Goal: Transaction & Acquisition: Subscribe to service/newsletter

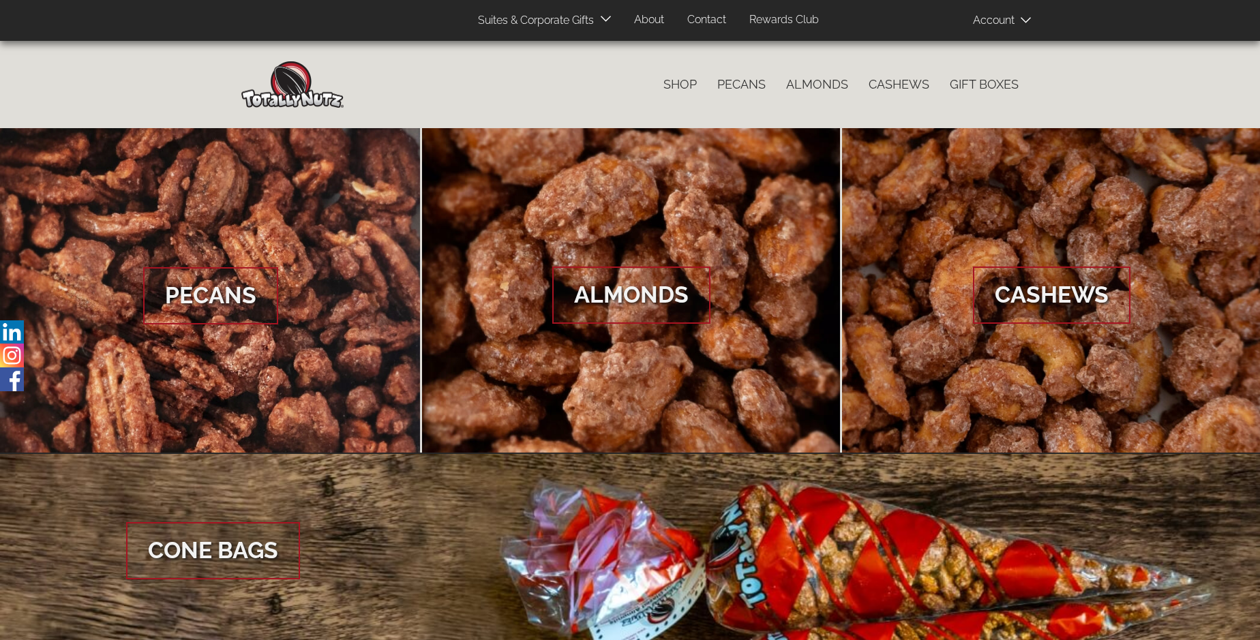
scroll to position [2038, 0]
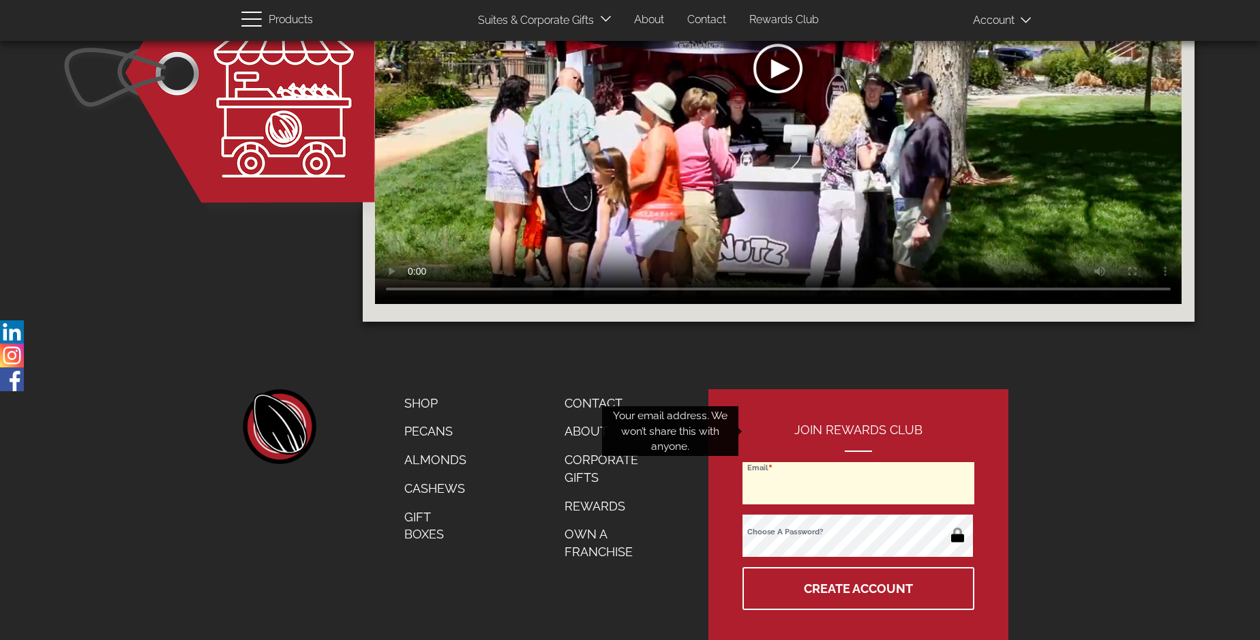
click at [859, 462] on input "Email" at bounding box center [859, 483] width 232 height 42
type input "[EMAIL_ADDRESS][DOMAIN_NAME]"
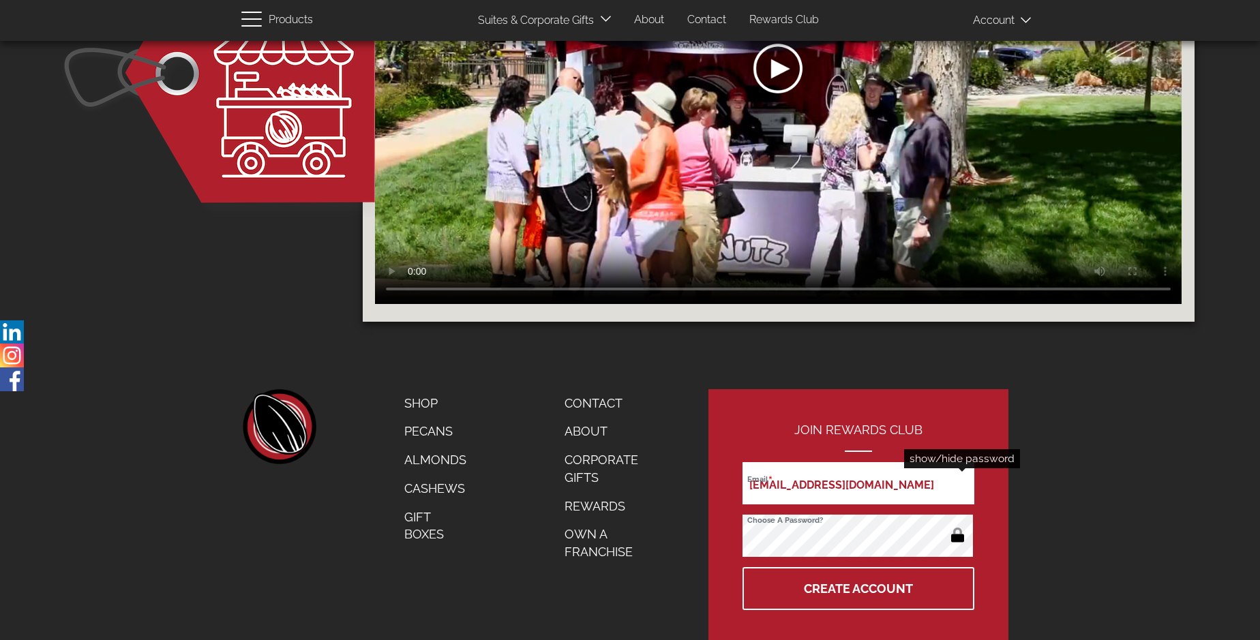
click at [957, 526] on button "button" at bounding box center [957, 537] width 27 height 22
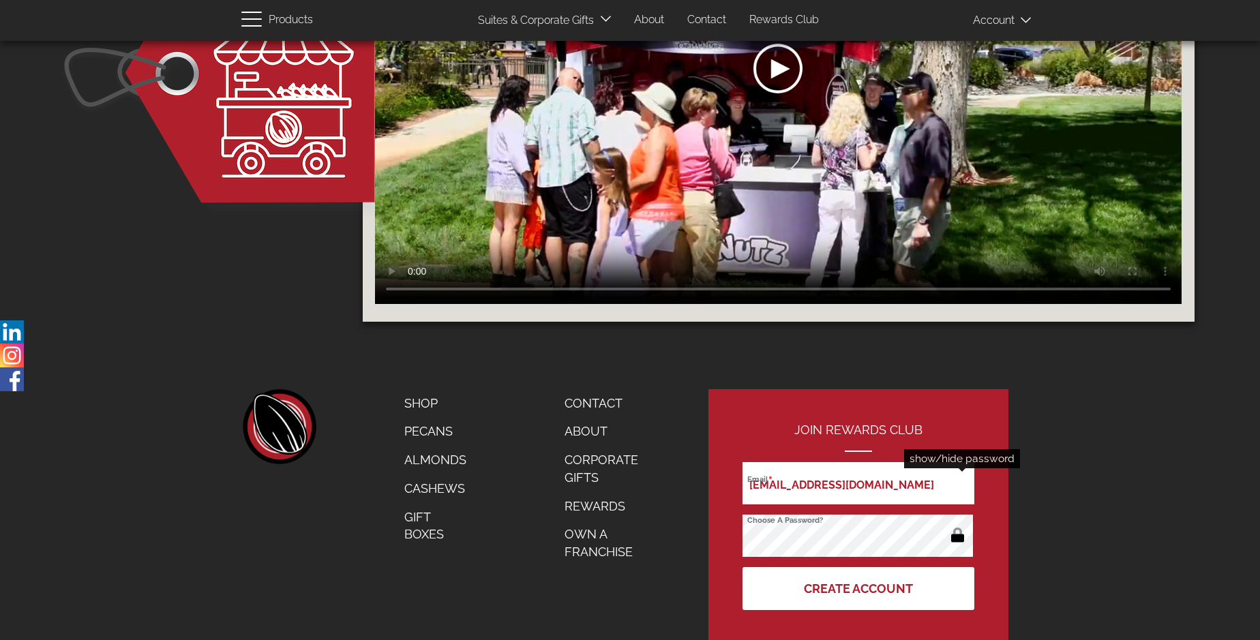
click at [859, 567] on button "Create Account" at bounding box center [859, 588] width 232 height 43
